Goal: Check status

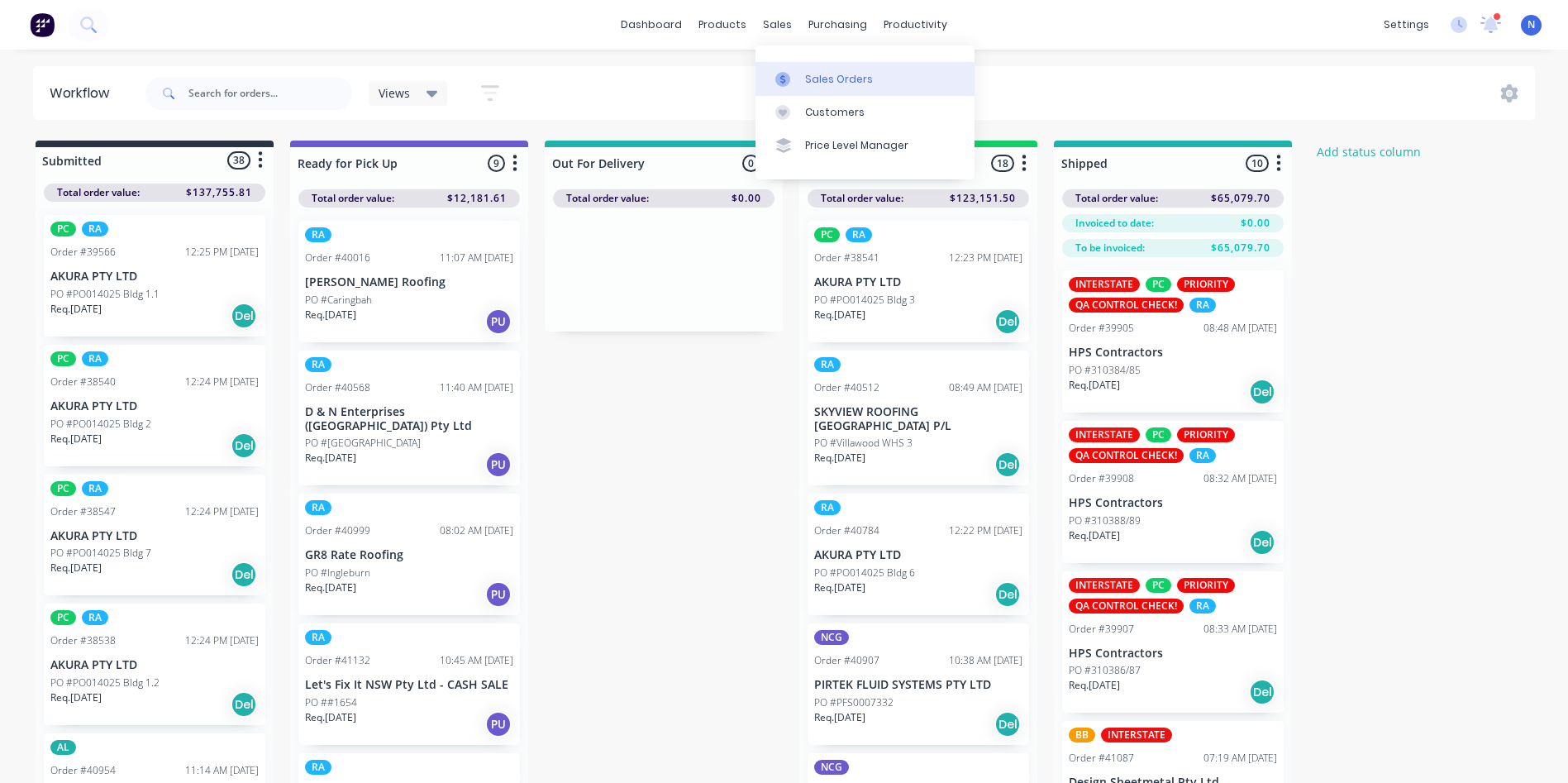
drag, startPoint x: 0, startPoint y: 0, endPoint x: 820, endPoint y: 78, distance: 823.7
click at [820, 78] on div "Sales Orders" at bounding box center [839, 80] width 68 height 15
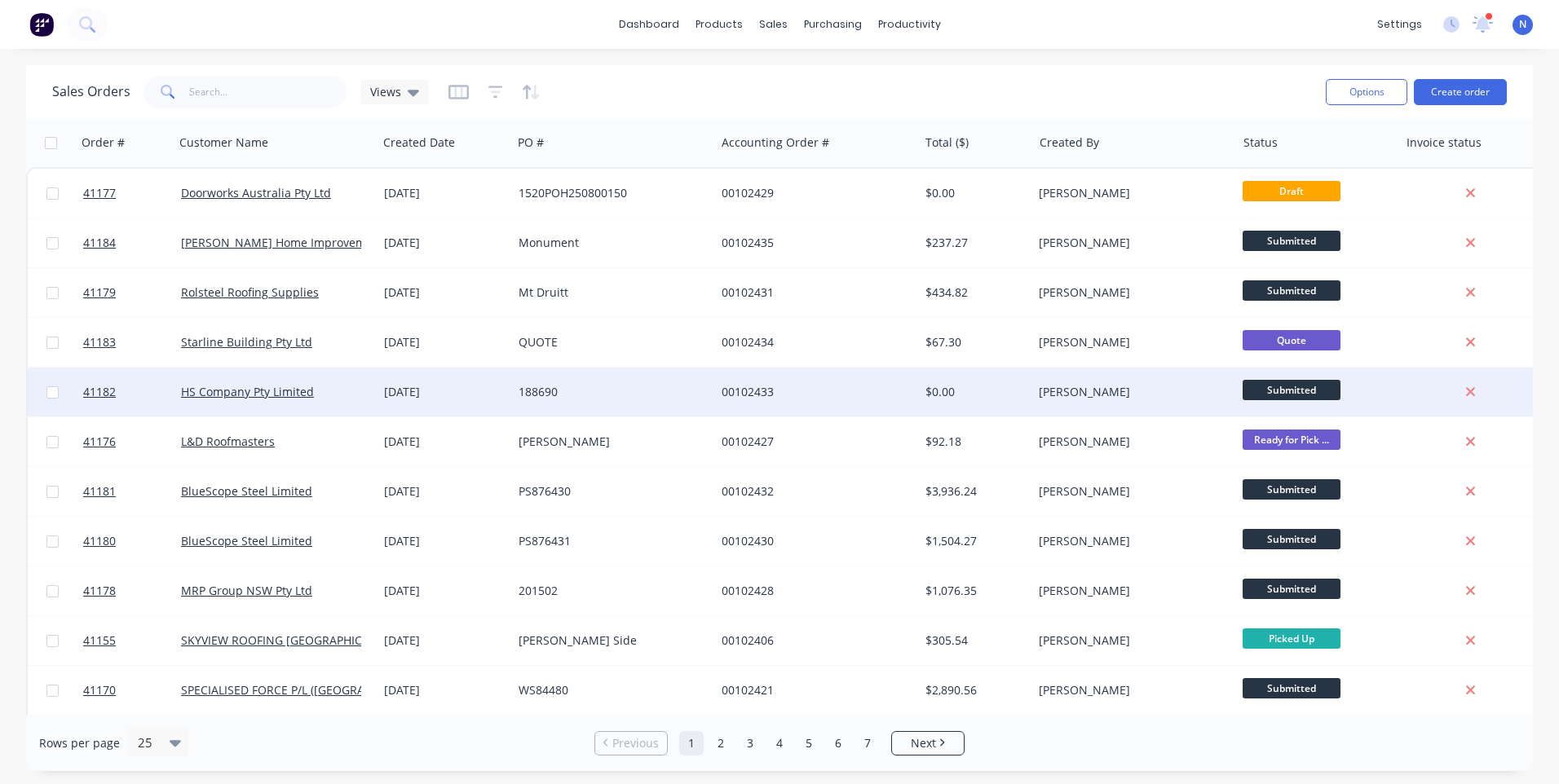
click at [856, 388] on div "00102433" at bounding box center [811, 392] width 181 height 16
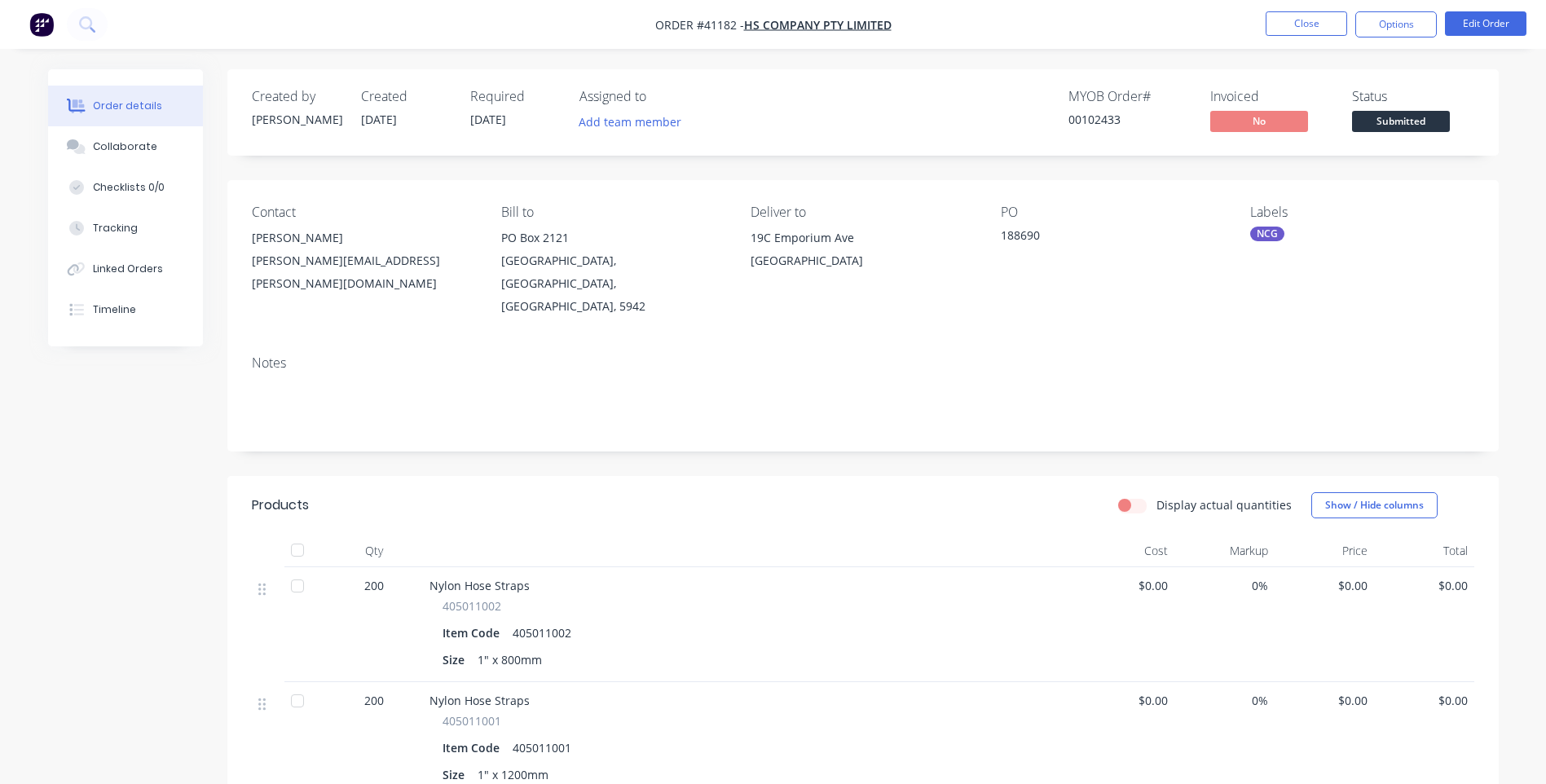
scroll to position [163, 0]
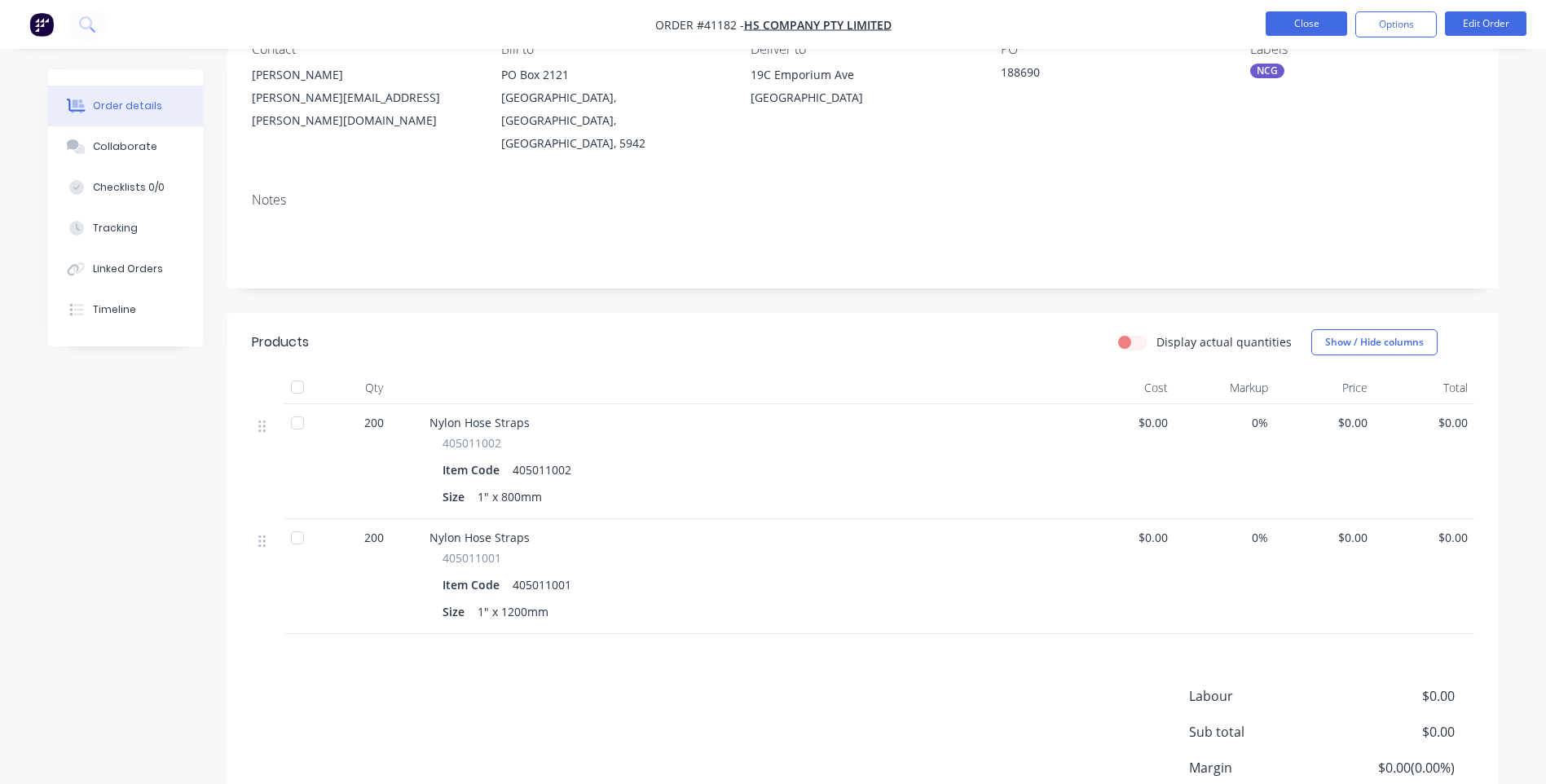
click at [1305, 28] on button "Close" at bounding box center [1306, 24] width 82 height 25
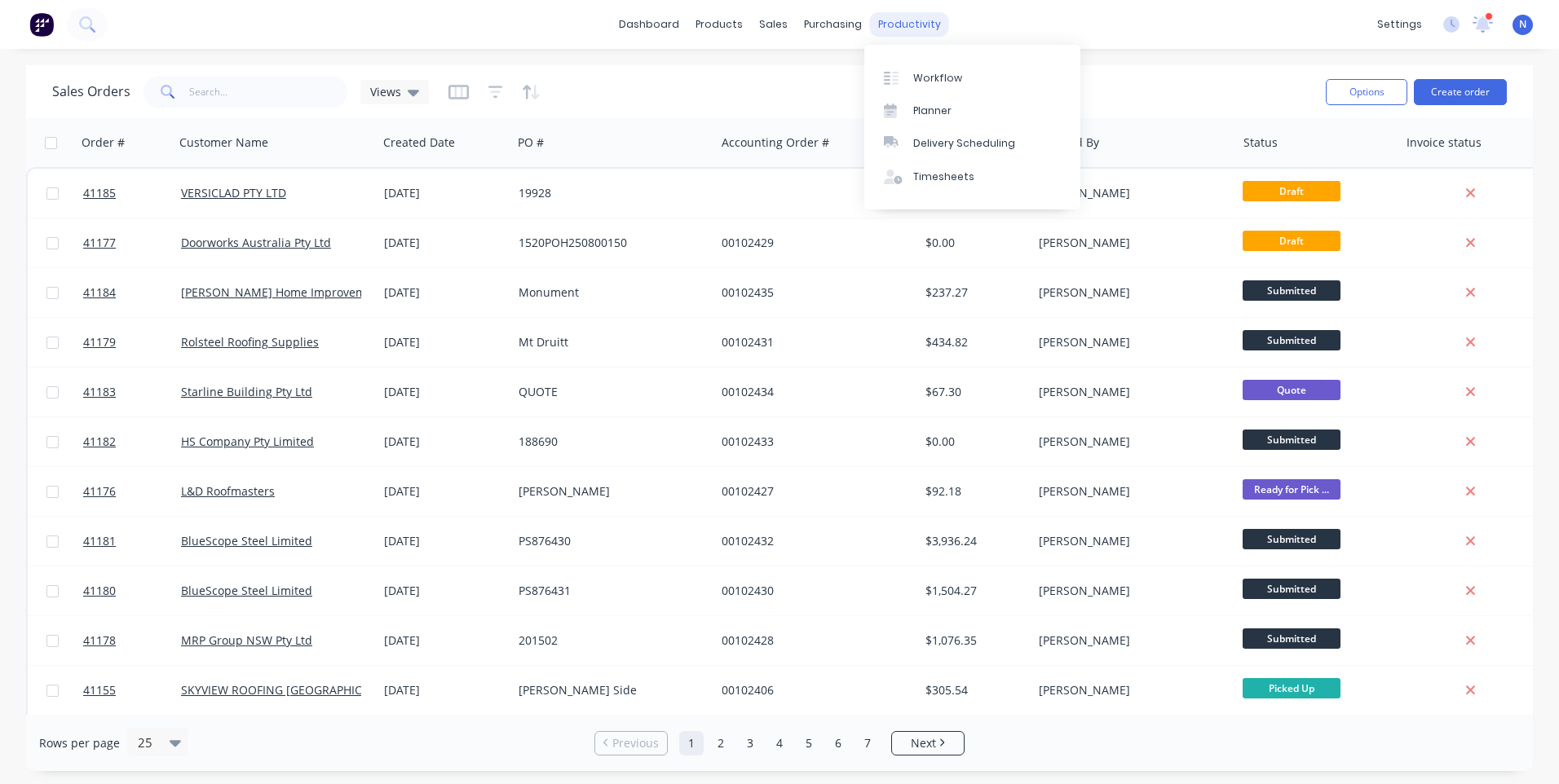
click at [902, 33] on div "productivity" at bounding box center [910, 25] width 79 height 25
click at [910, 79] on link "Workflow" at bounding box center [973, 78] width 216 height 33
